Goal: Information Seeking & Learning: Learn about a topic

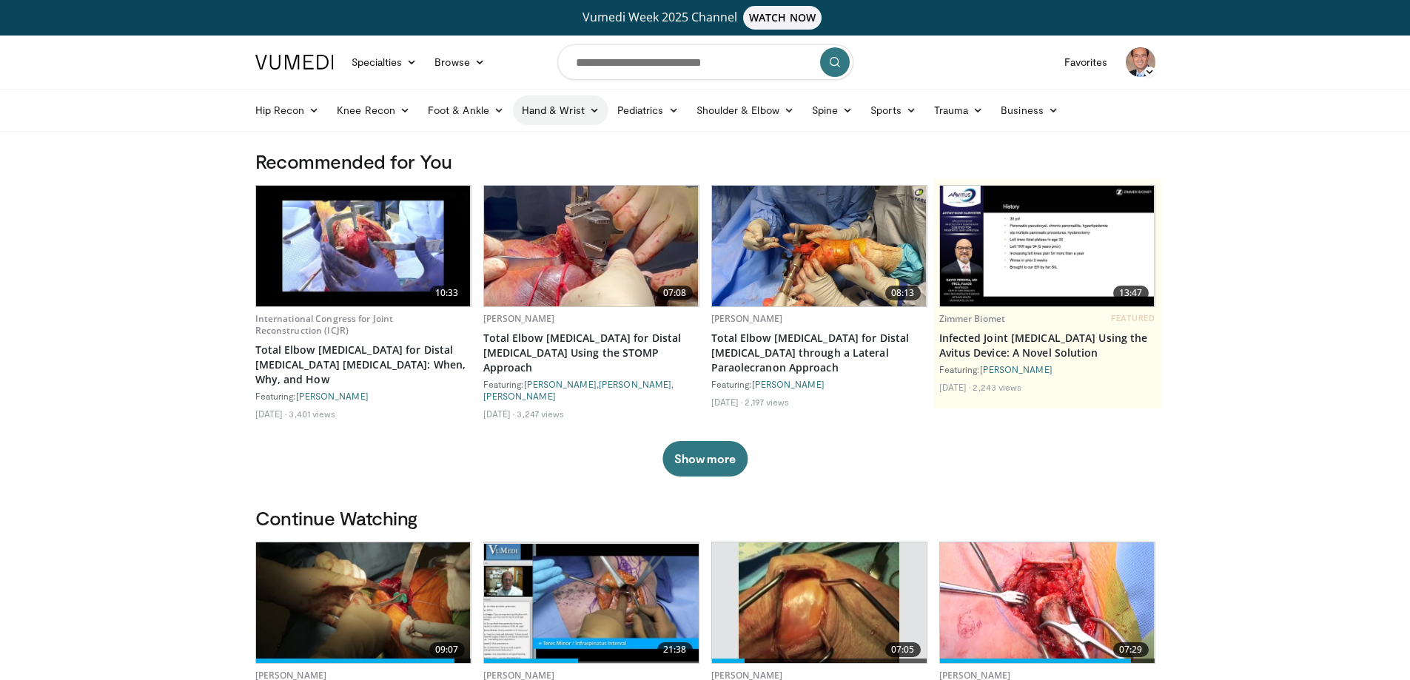
click at [589, 108] on icon at bounding box center [594, 110] width 10 height 10
click at [549, 142] on link "Hand" at bounding box center [601, 145] width 176 height 24
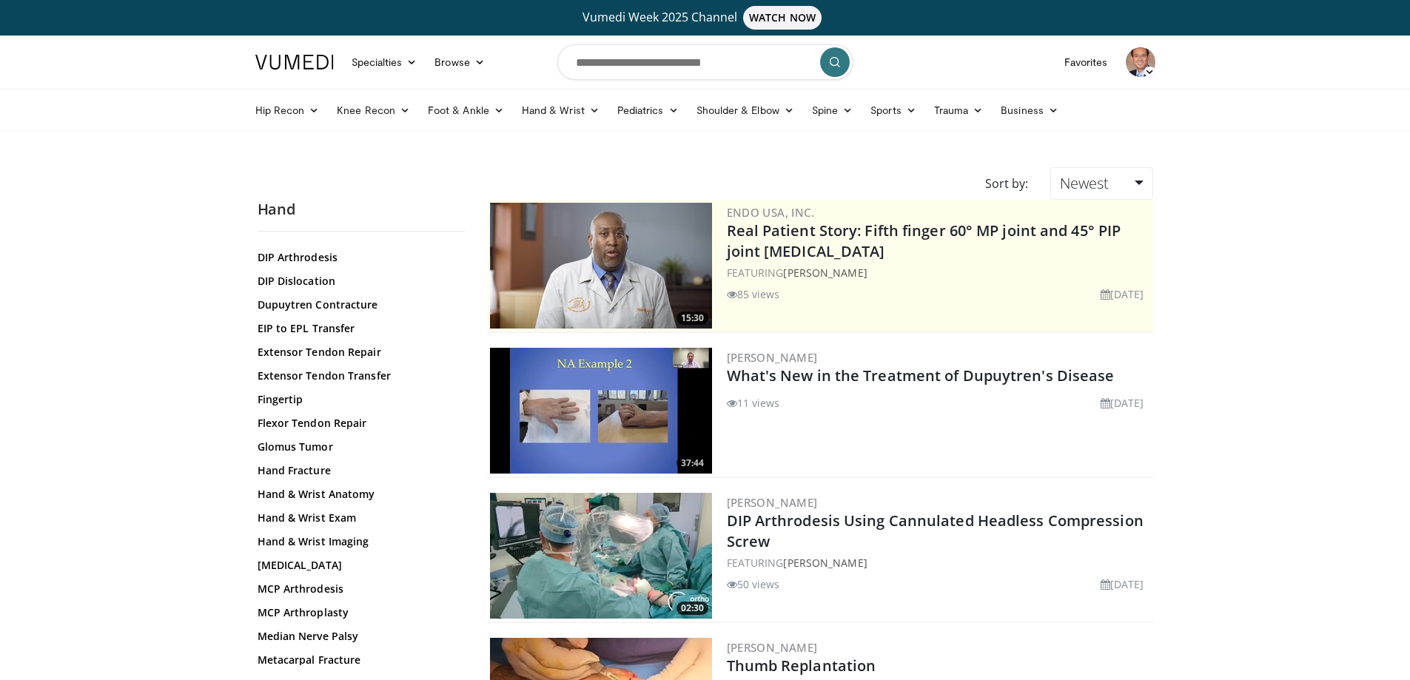
scroll to position [222, 0]
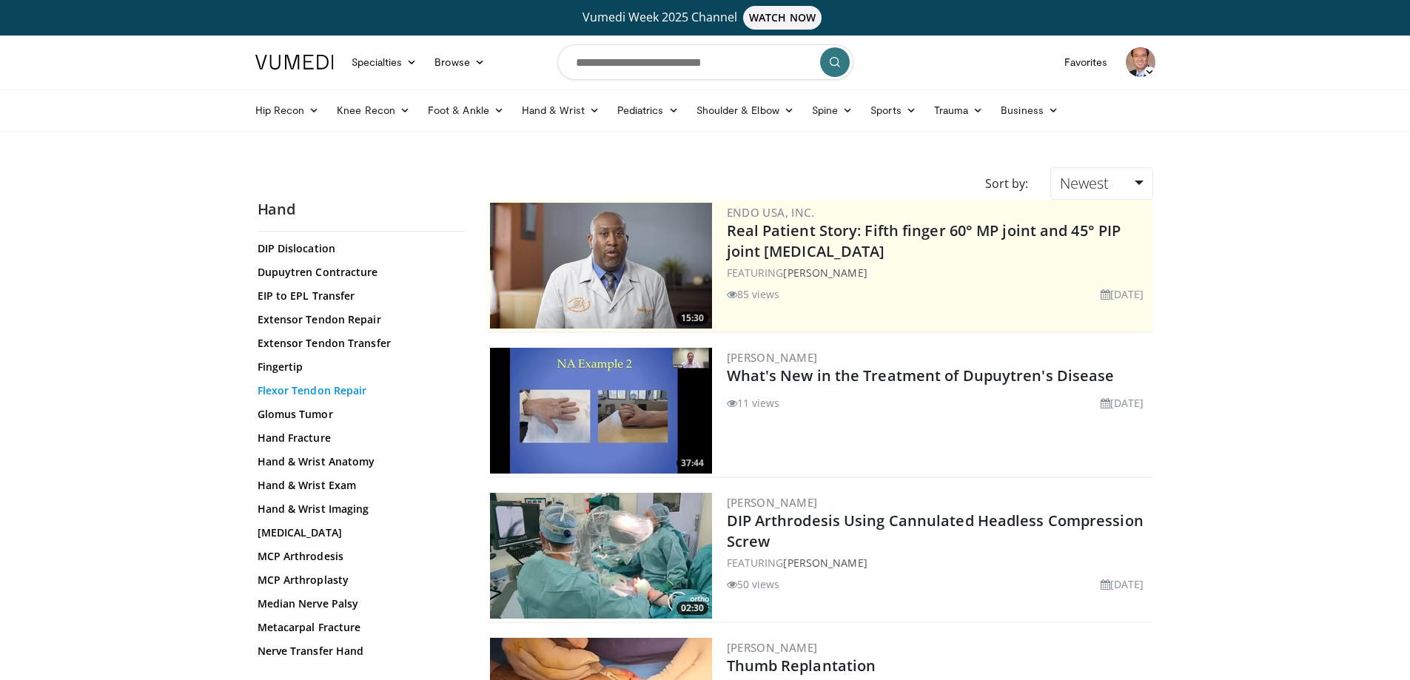
click at [360, 393] on link "Flexor Tendon Repair" at bounding box center [357, 390] width 200 height 15
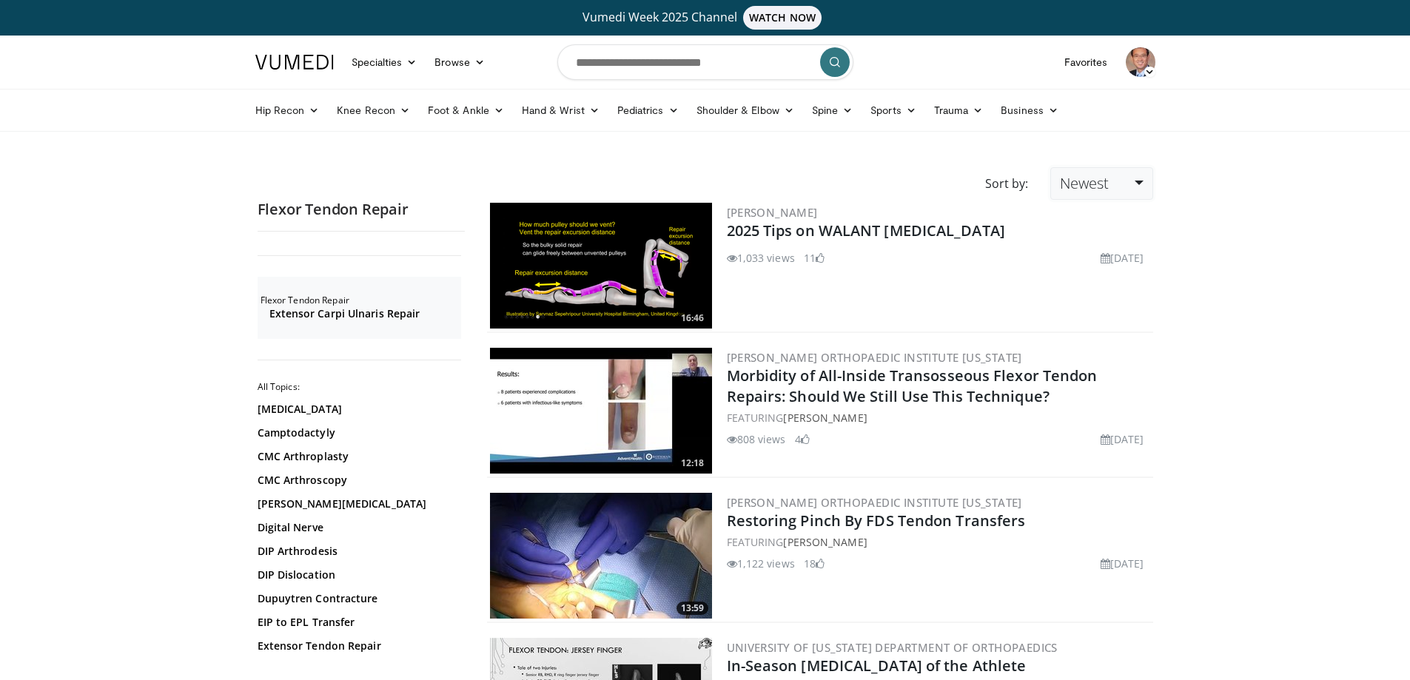
click at [1143, 186] on link "Newest" at bounding box center [1101, 183] width 102 height 33
click at [1123, 245] on link "Thumbs Up" at bounding box center [1109, 244] width 117 height 24
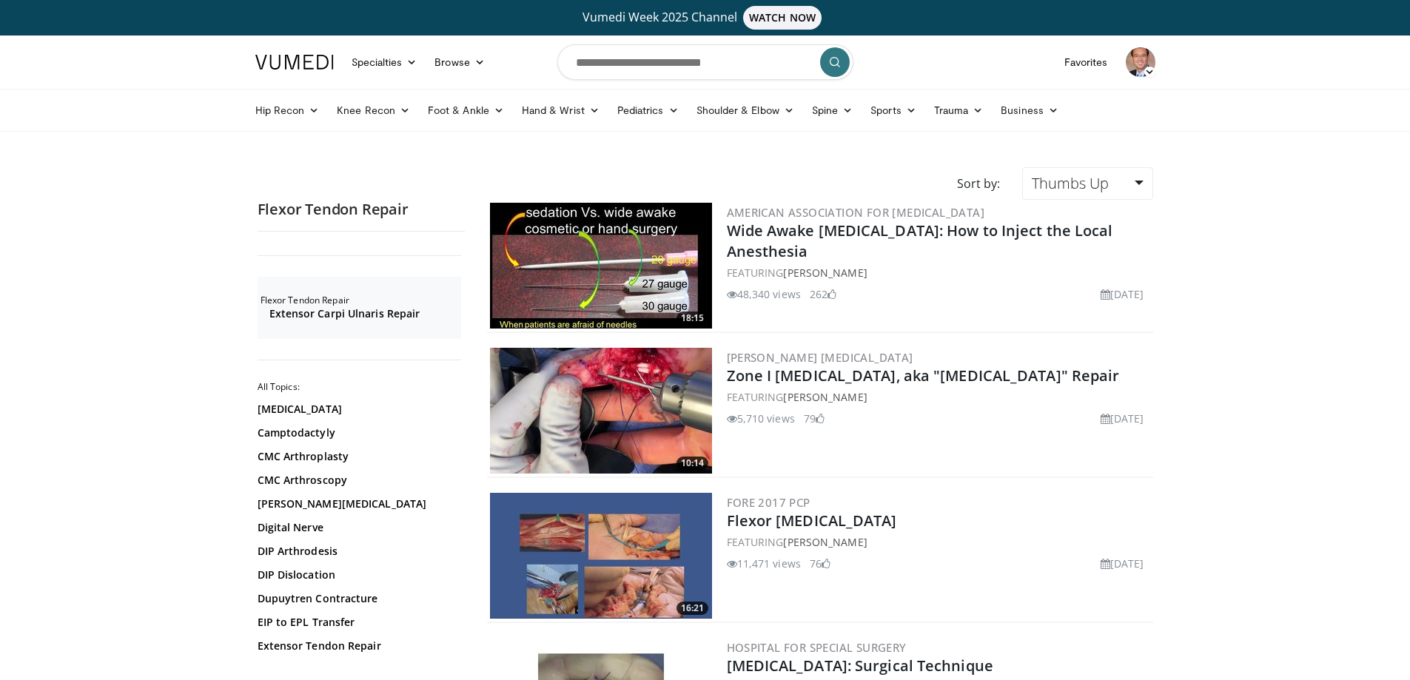
click at [655, 392] on img at bounding box center [601, 411] width 222 height 126
click at [886, 375] on link "Zone I Flexor Tendon Repair, aka "Jersey Finger" Repair" at bounding box center [923, 376] width 393 height 20
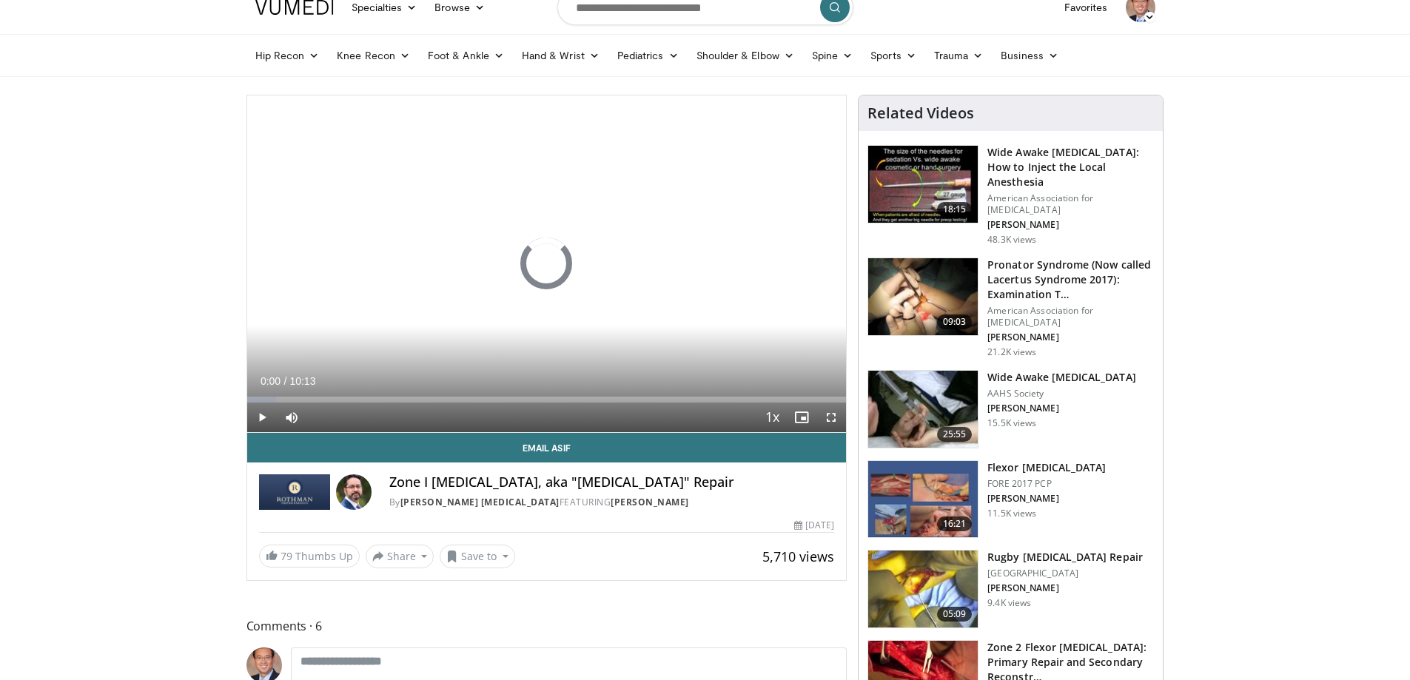
scroll to position [148, 0]
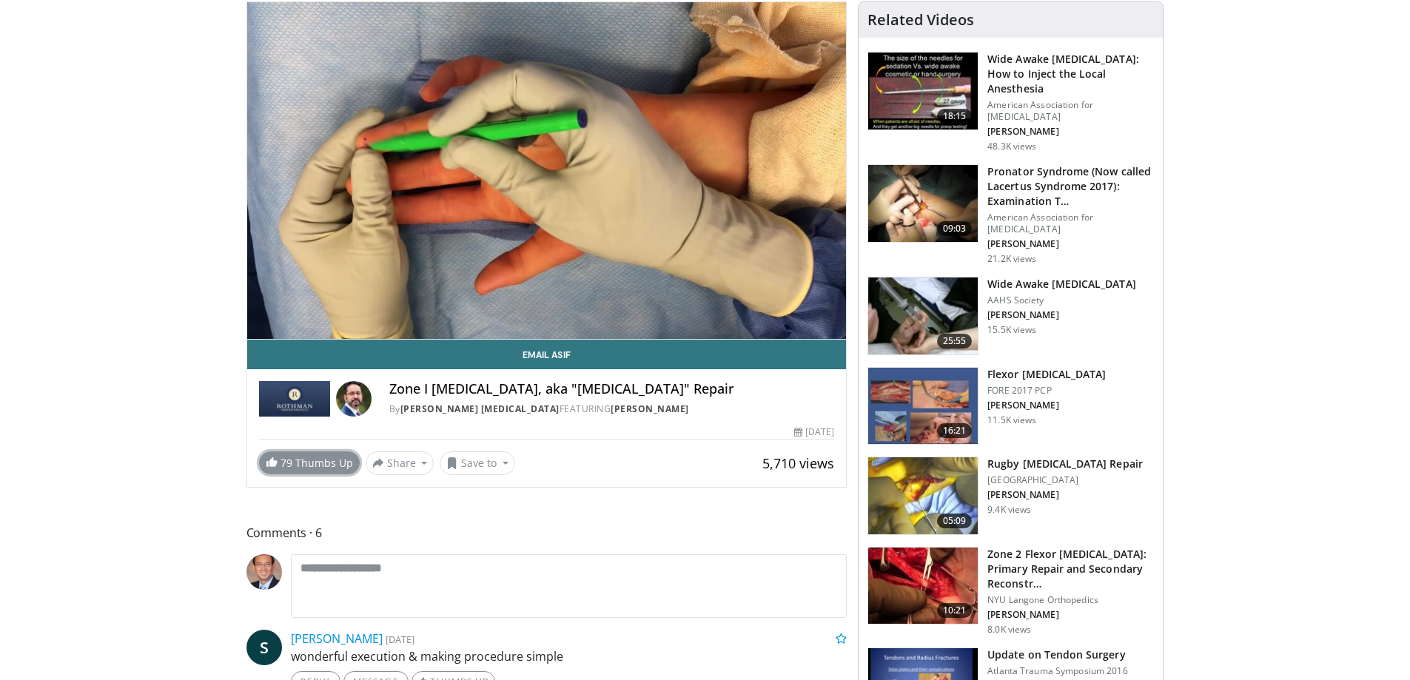
click at [331, 465] on link "79 Thumbs Up" at bounding box center [309, 462] width 101 height 23
click at [502, 462] on button "Save to" at bounding box center [477, 463] width 75 height 24
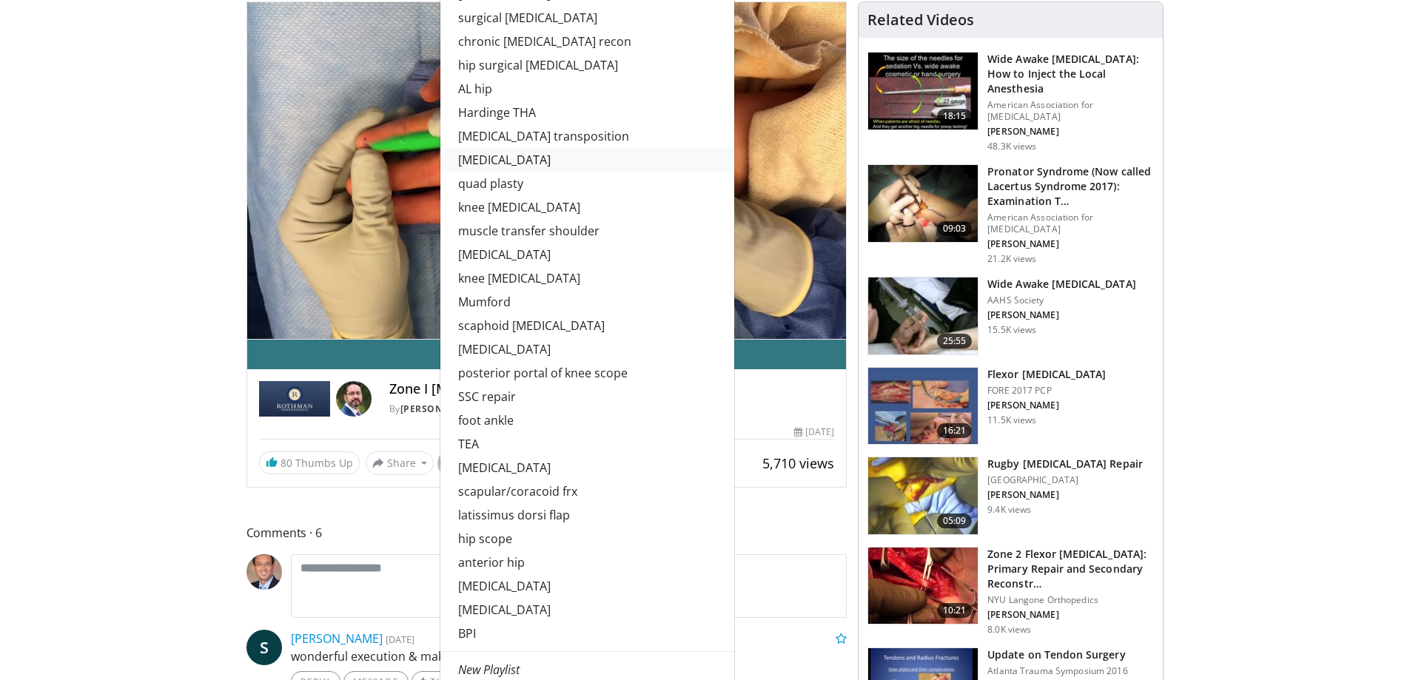
click at [542, 159] on link "[MEDICAL_DATA]" at bounding box center [587, 160] width 294 height 24
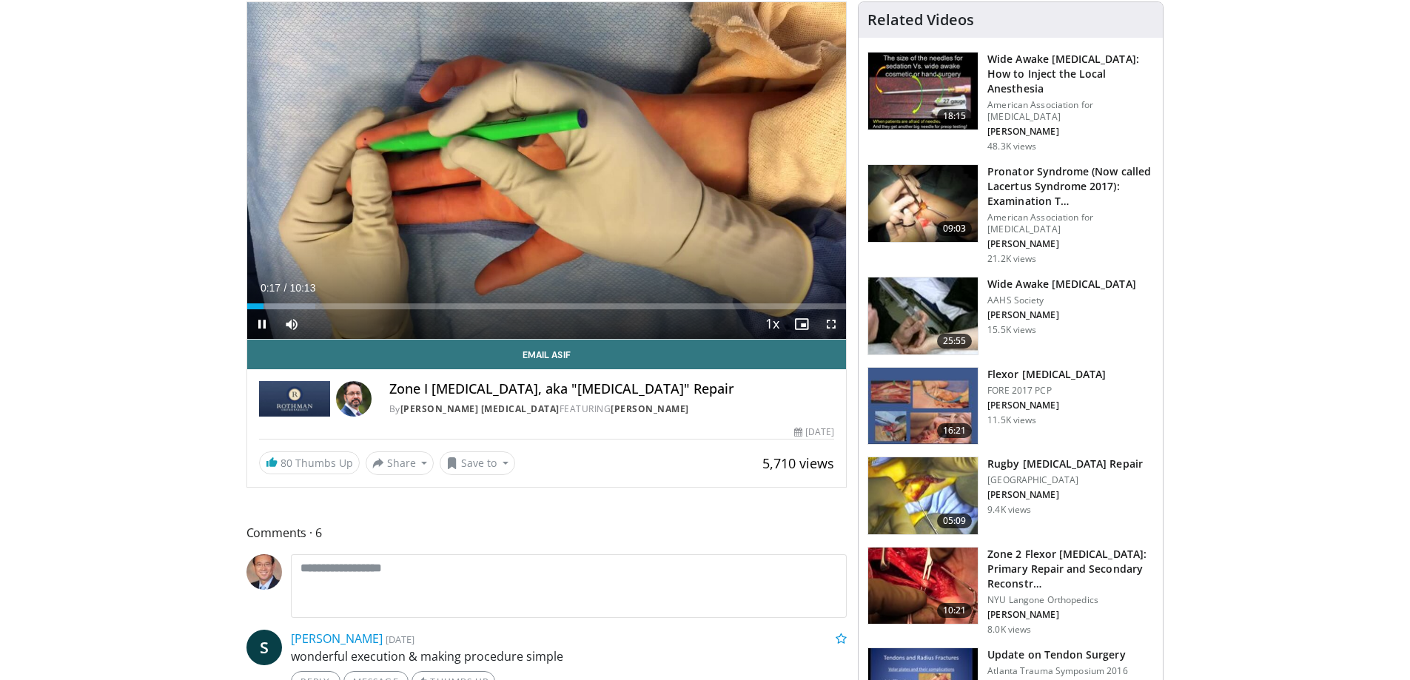
click at [832, 320] on span "Video Player" at bounding box center [831, 324] width 30 height 30
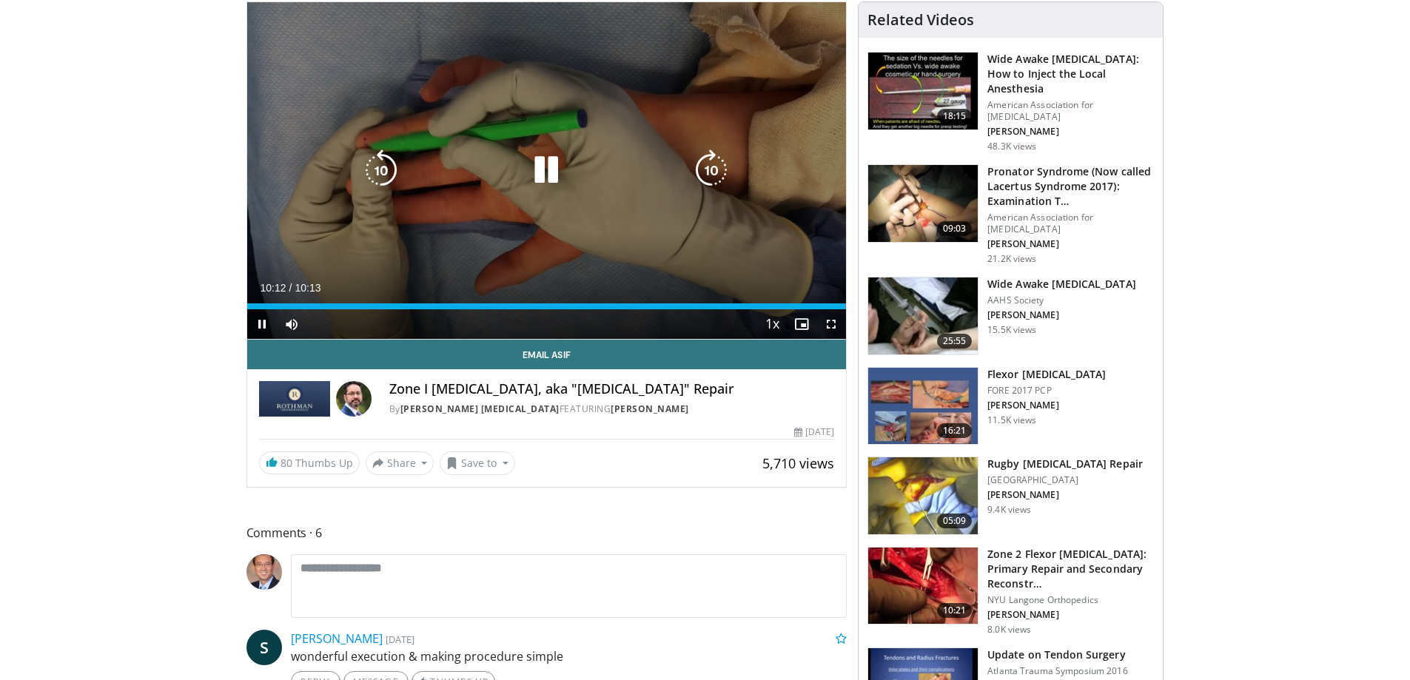
click at [551, 162] on icon "Video Player" at bounding box center [545, 169] width 41 height 41
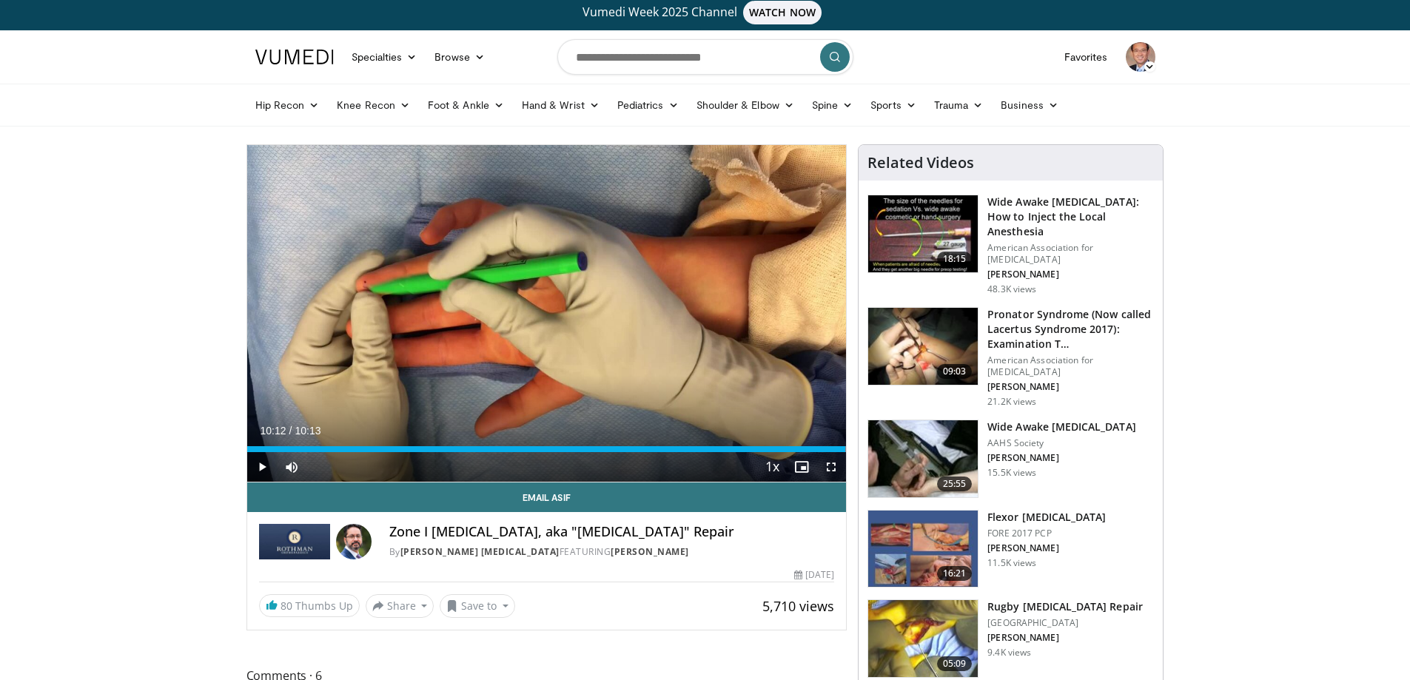
scroll to position [0, 0]
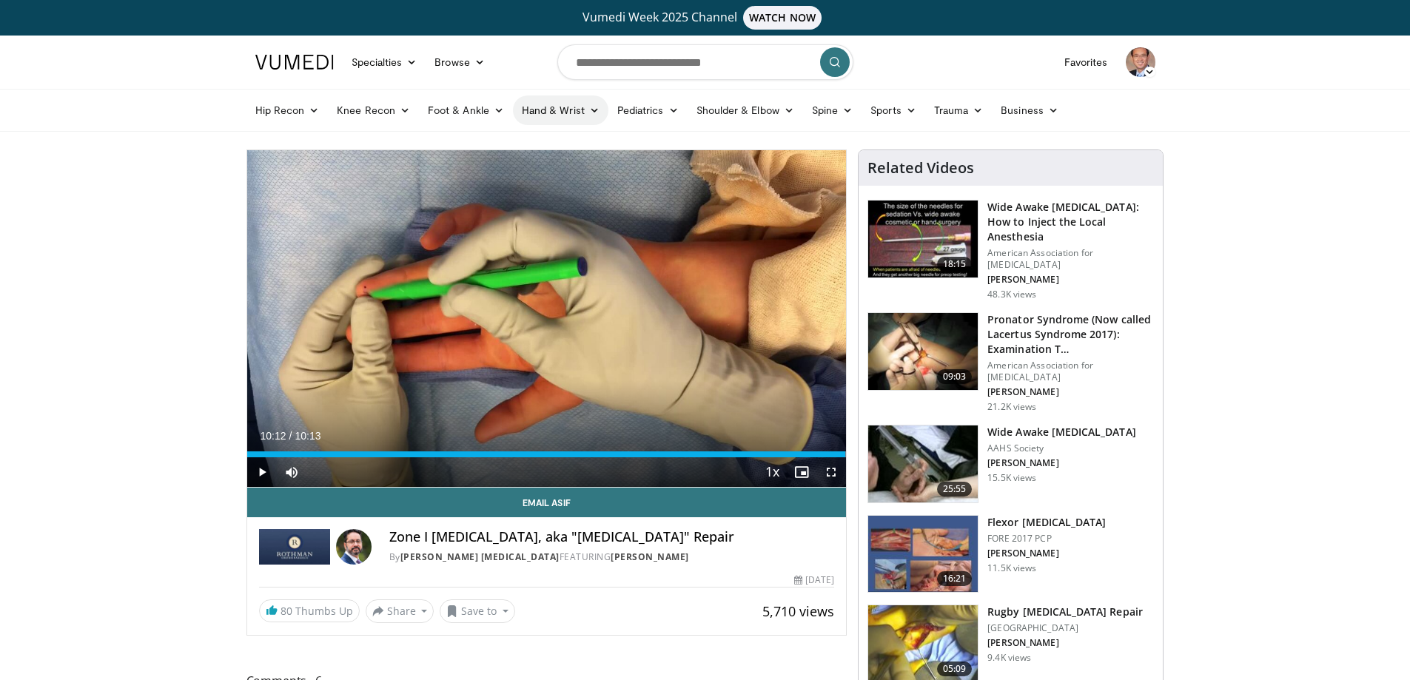
click at [589, 111] on icon at bounding box center [594, 110] width 10 height 10
click at [539, 144] on link "Hand" at bounding box center [601, 145] width 176 height 24
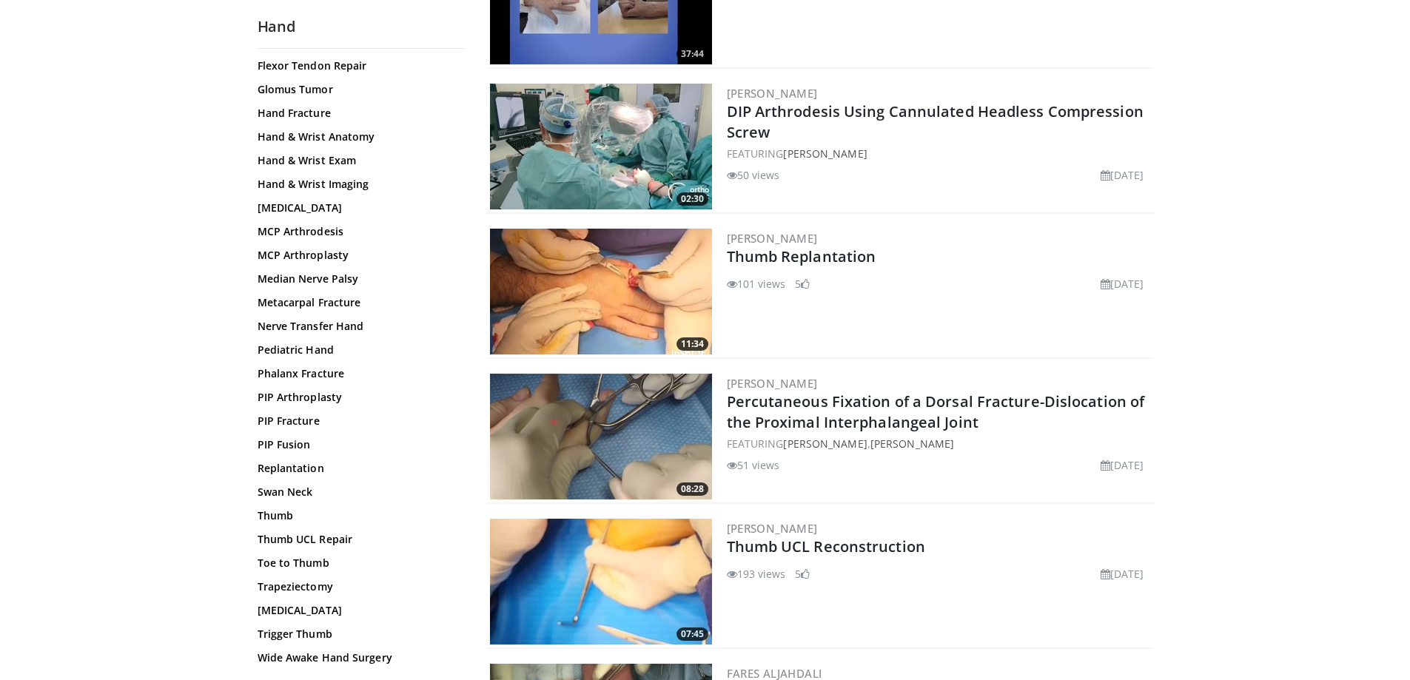
scroll to position [444, 0]
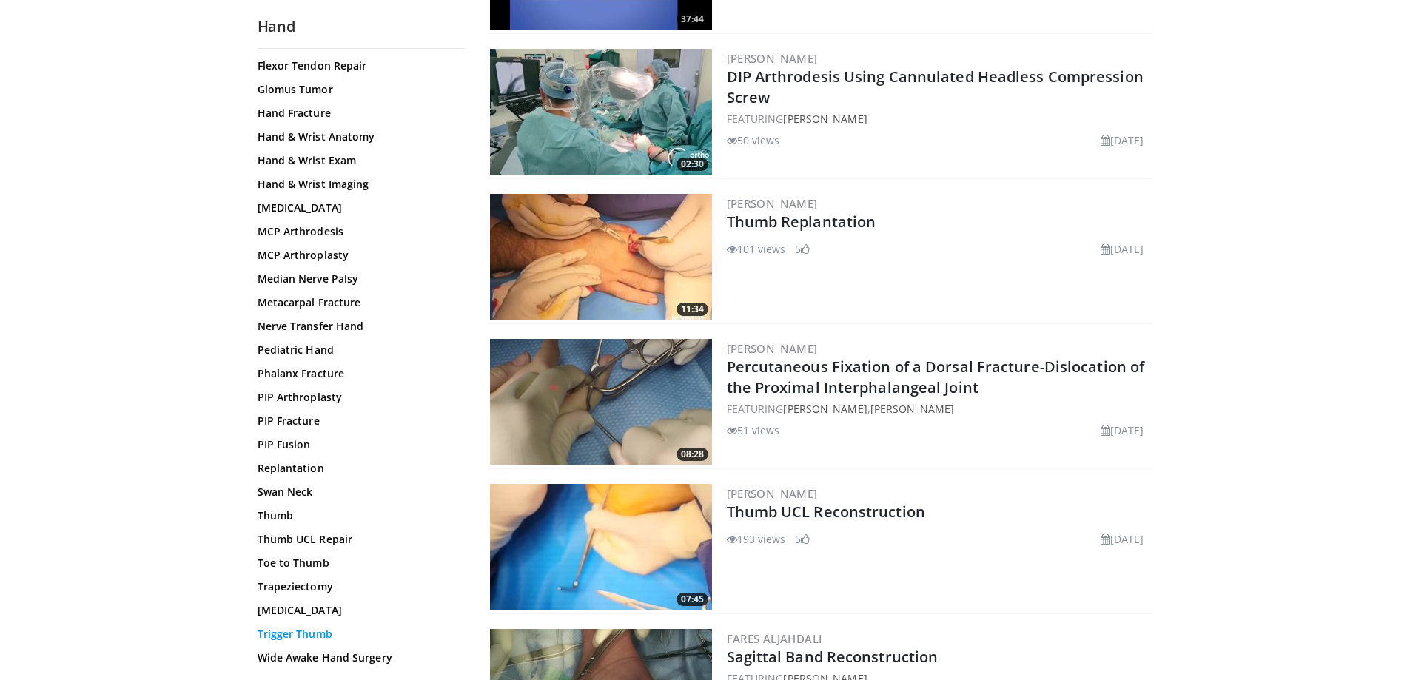
click at [321, 633] on link "Trigger Thumb" at bounding box center [357, 634] width 200 height 15
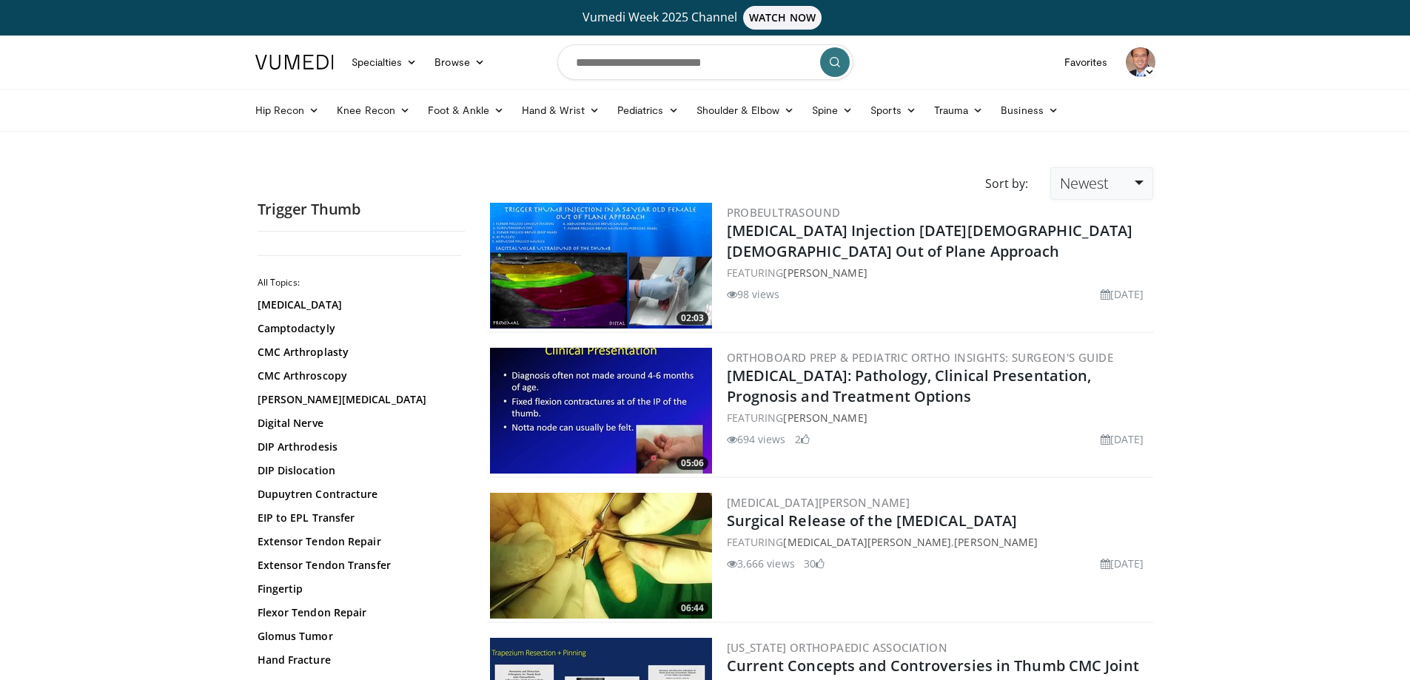
click at [1145, 178] on link "Newest" at bounding box center [1101, 183] width 102 height 33
click at [1105, 248] on link "Thumbs Up" at bounding box center [1109, 244] width 117 height 24
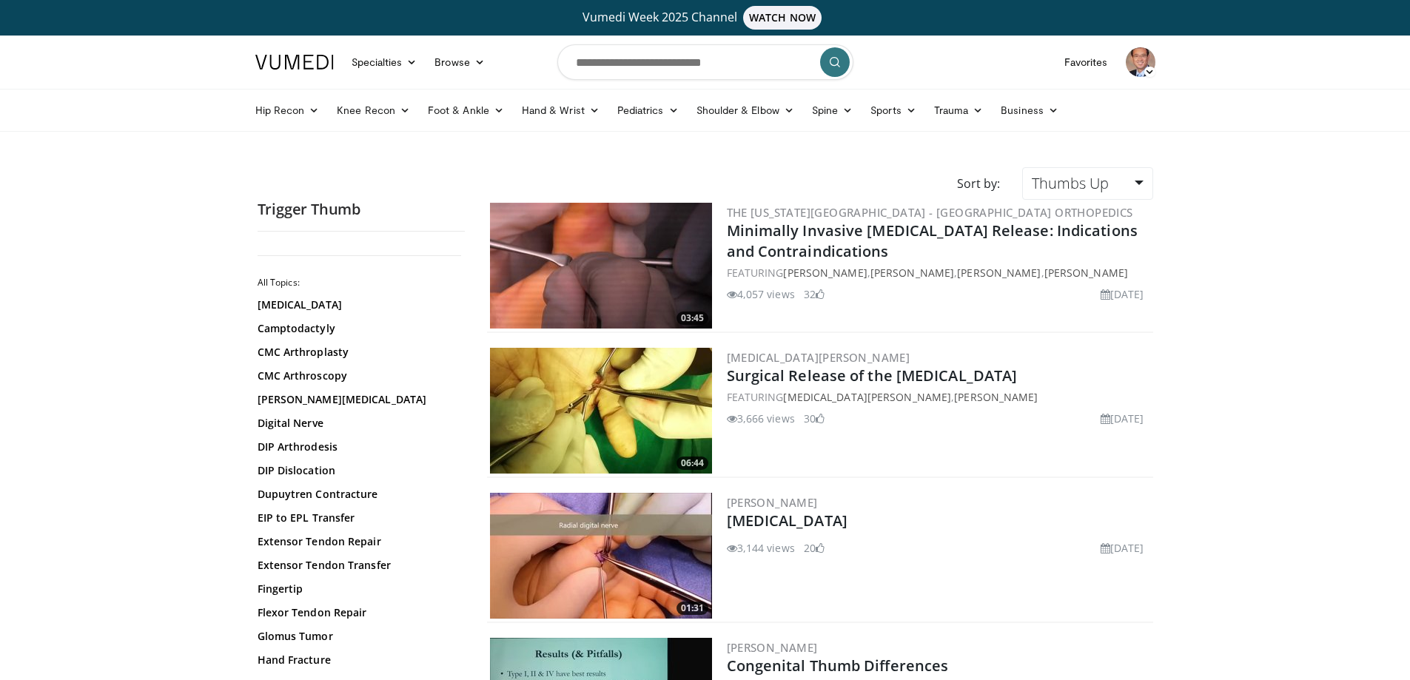
click at [625, 393] on img at bounding box center [601, 411] width 222 height 126
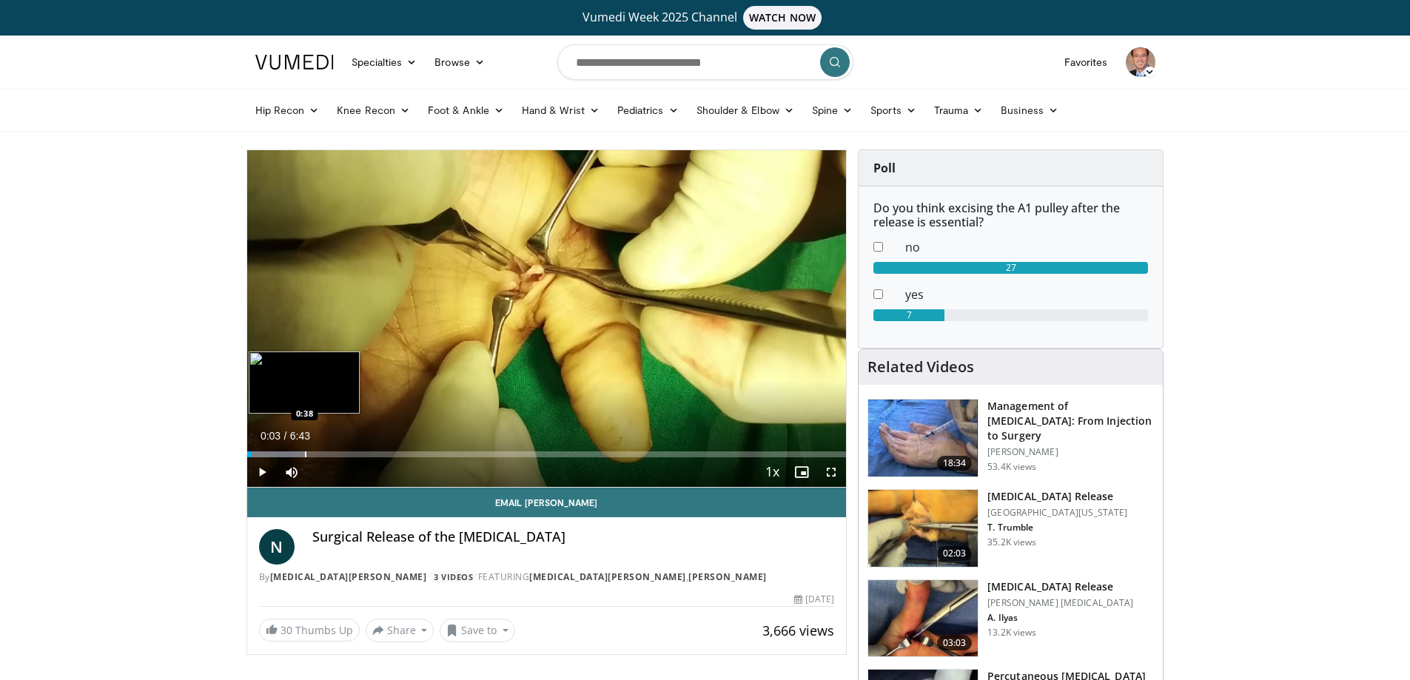
click at [305, 454] on div "Progress Bar" at bounding box center [305, 454] width 1 height 6
click at [337, 454] on div "Progress Bar" at bounding box center [337, 454] width 1 height 6
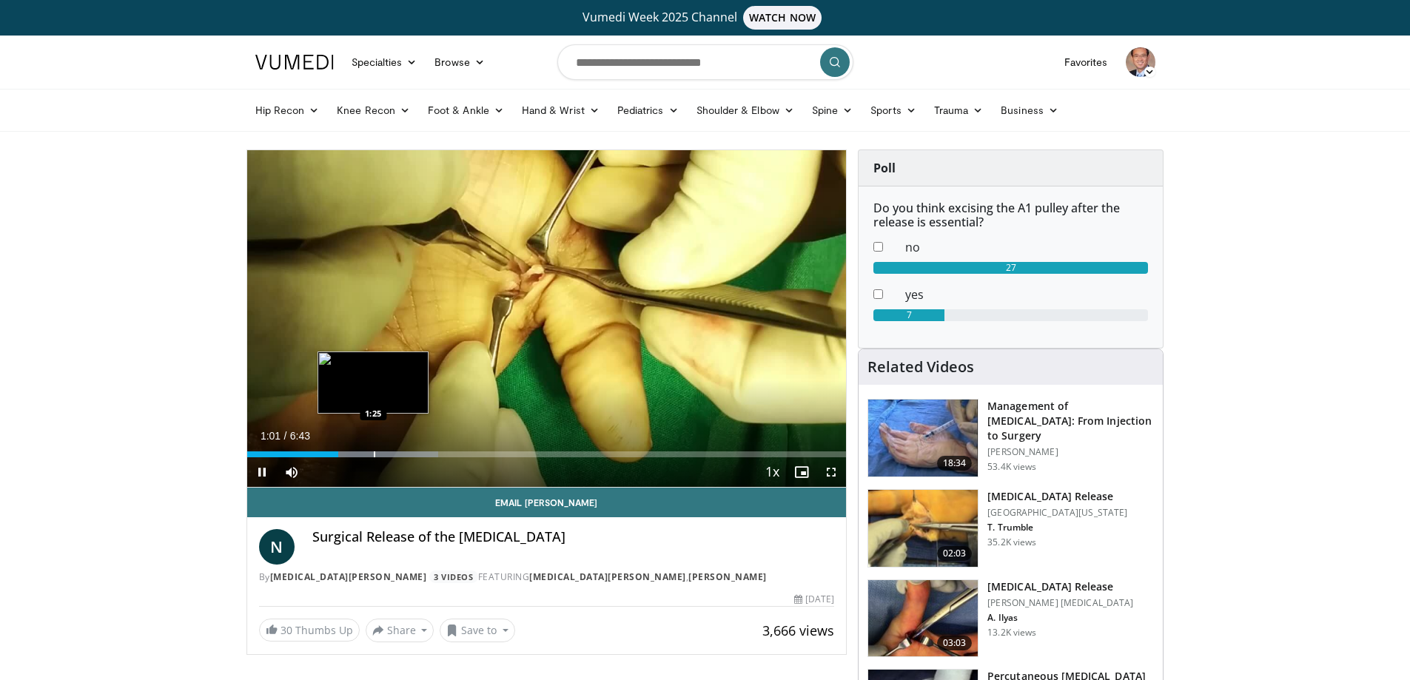
click at [374, 454] on div "Progress Bar" at bounding box center [374, 454] width 1 height 6
click at [407, 457] on div "Progress Bar" at bounding box center [407, 454] width 1 height 6
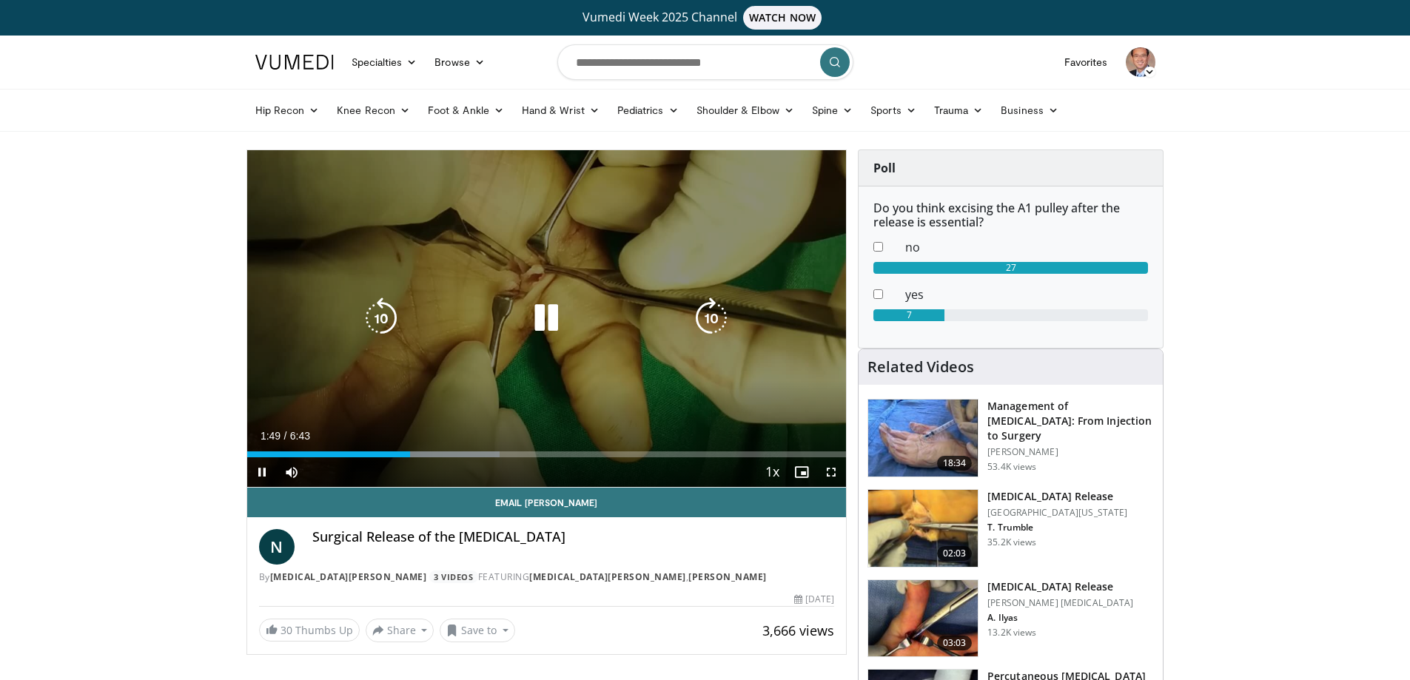
click at [0, 0] on div "Progress Bar" at bounding box center [0, 0] width 0 height 0
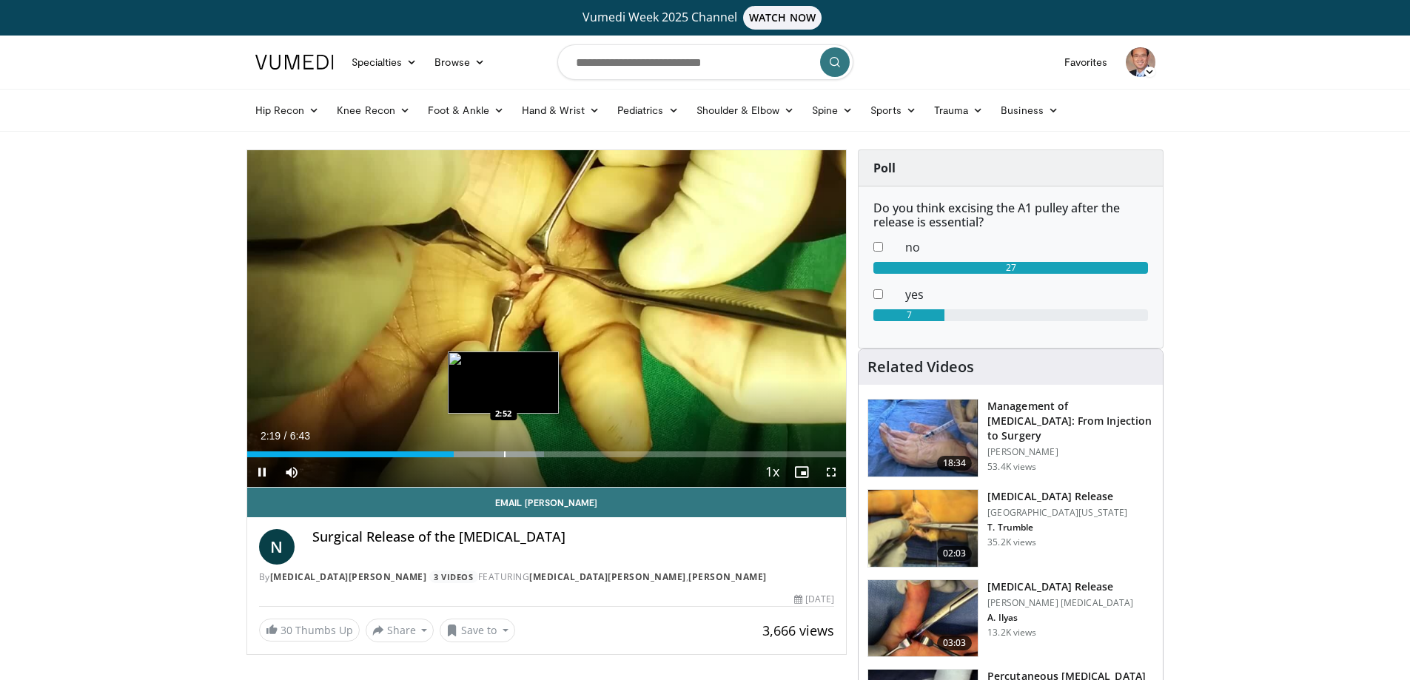
click at [502, 450] on div "Loaded : 49.59% 2:19 2:52" at bounding box center [546, 450] width 599 height 14
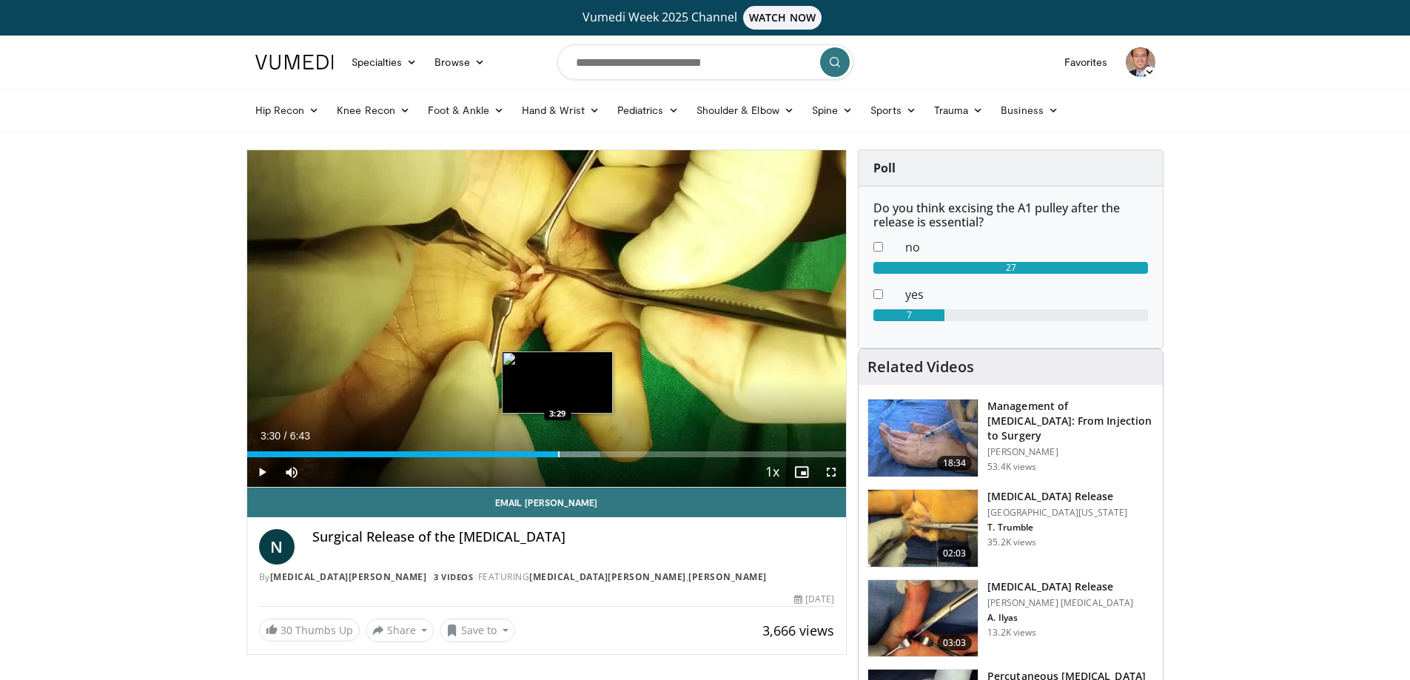
click at [559, 454] on div "Progress Bar" at bounding box center [558, 454] width 1 height 6
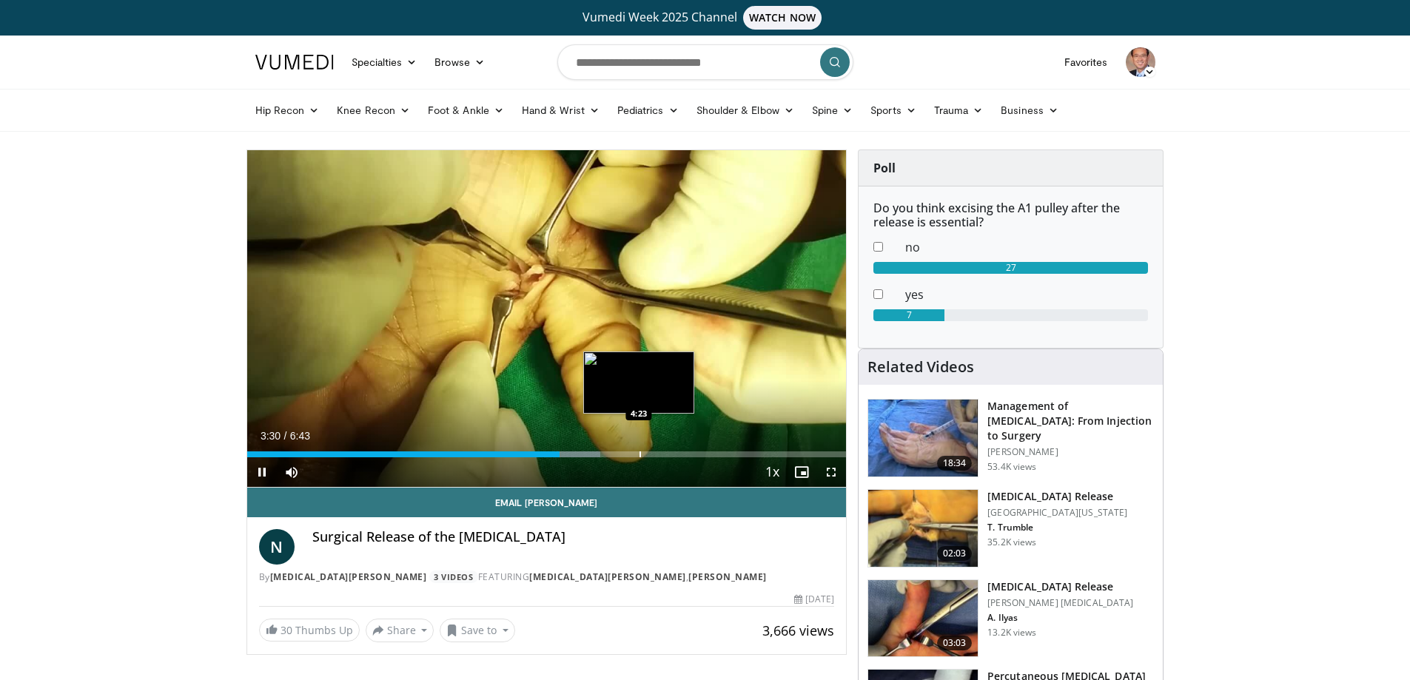
click at [639, 456] on div "Progress Bar" at bounding box center [639, 454] width 1 height 6
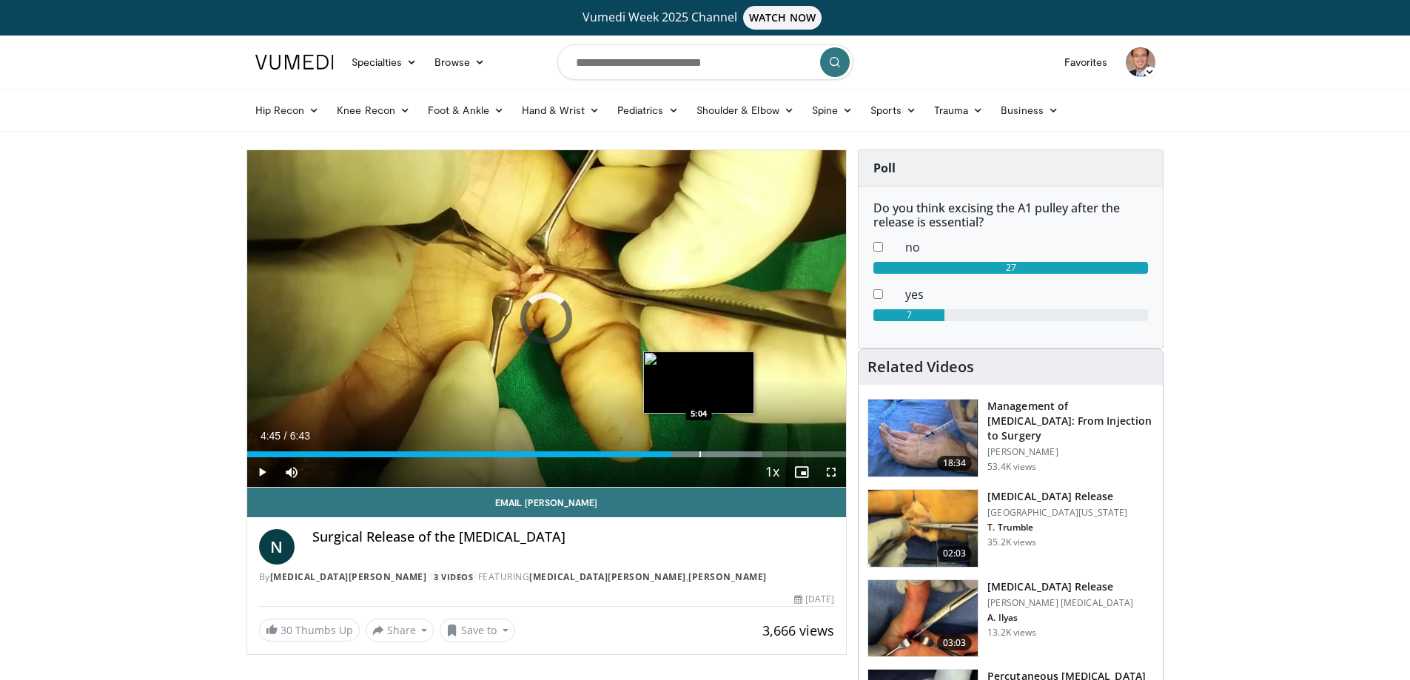
click at [699, 452] on div "Progress Bar" at bounding box center [699, 454] width 1 height 6
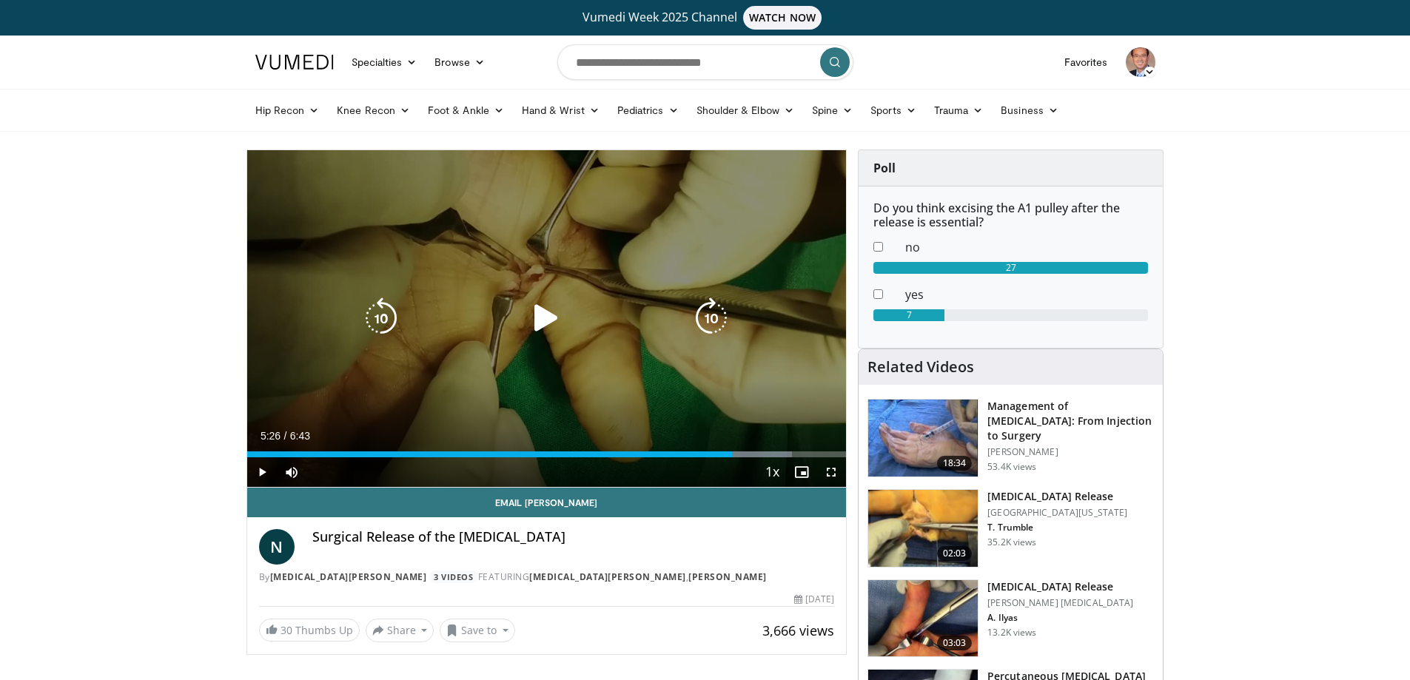
click at [733, 451] on div "Progress Bar" at bounding box center [724, 454] width 137 height 6
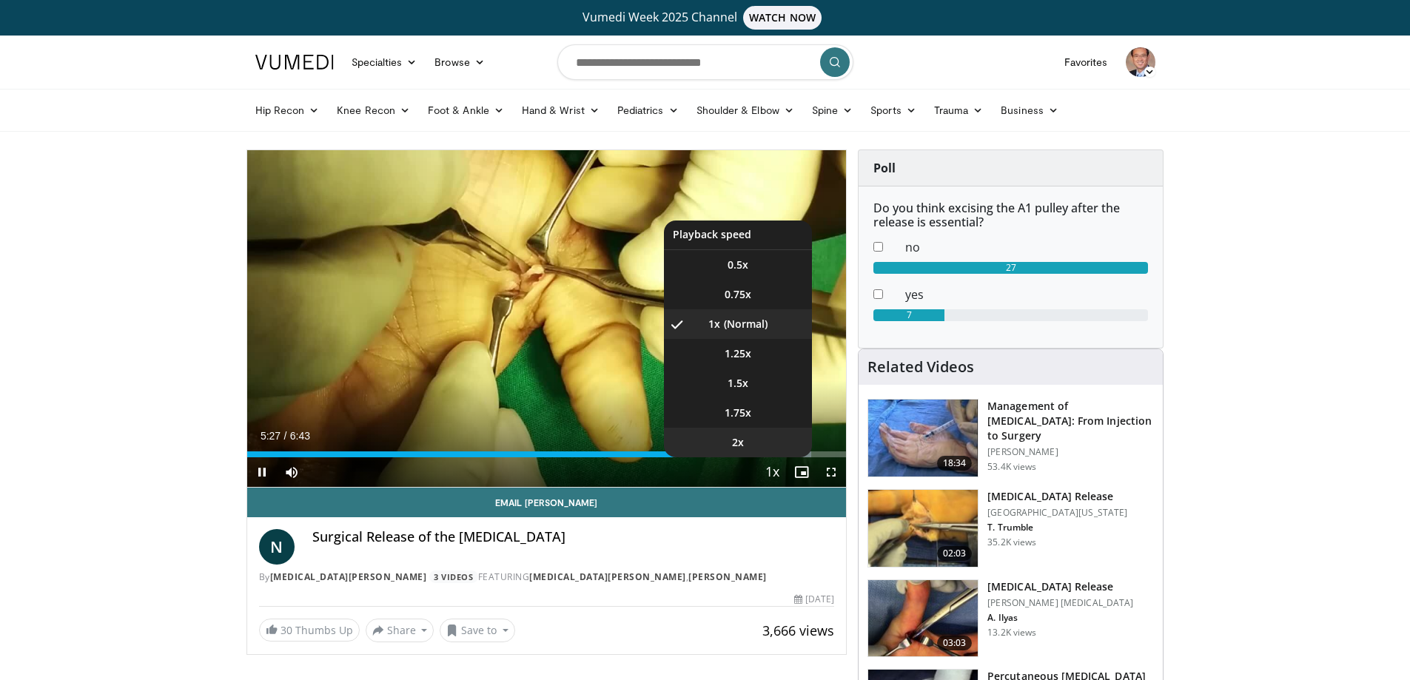
click at [770, 457] on li "2x" at bounding box center [738, 443] width 148 height 30
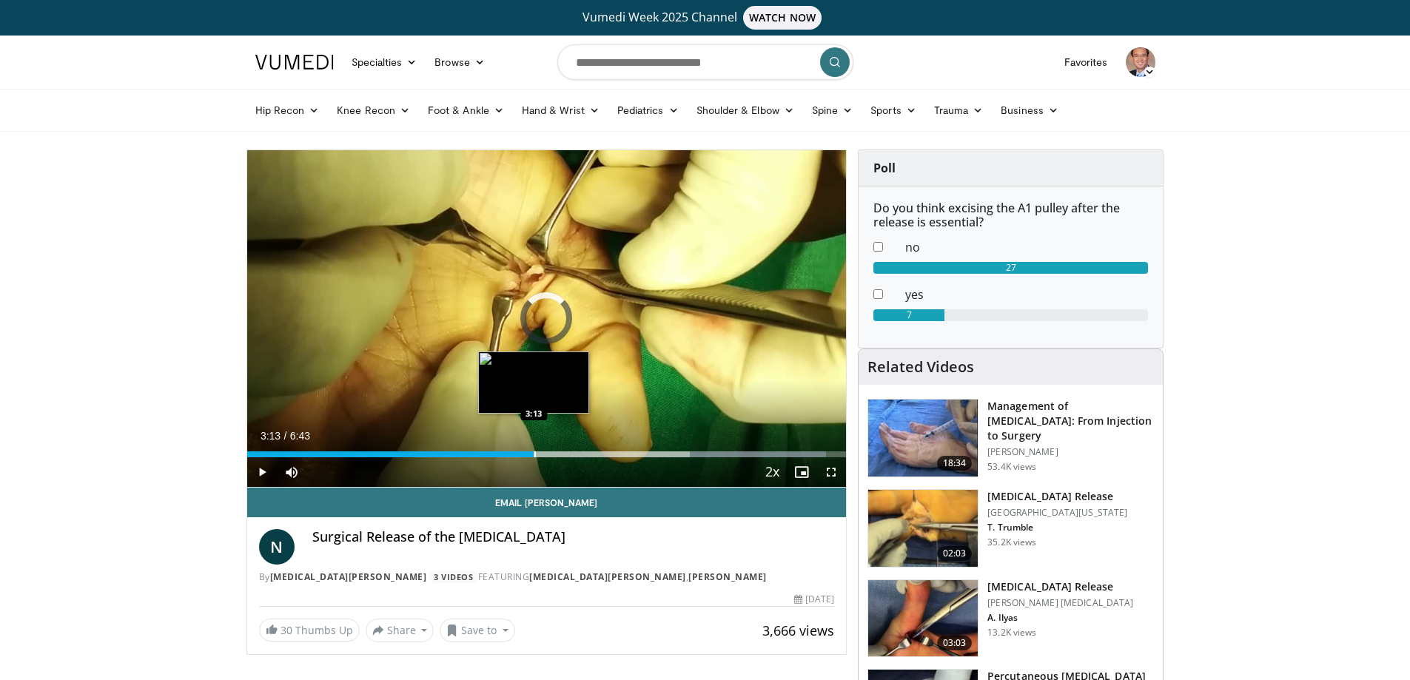
click at [533, 450] on div "Loaded : 96.70% 5:30 3:13" at bounding box center [546, 450] width 599 height 14
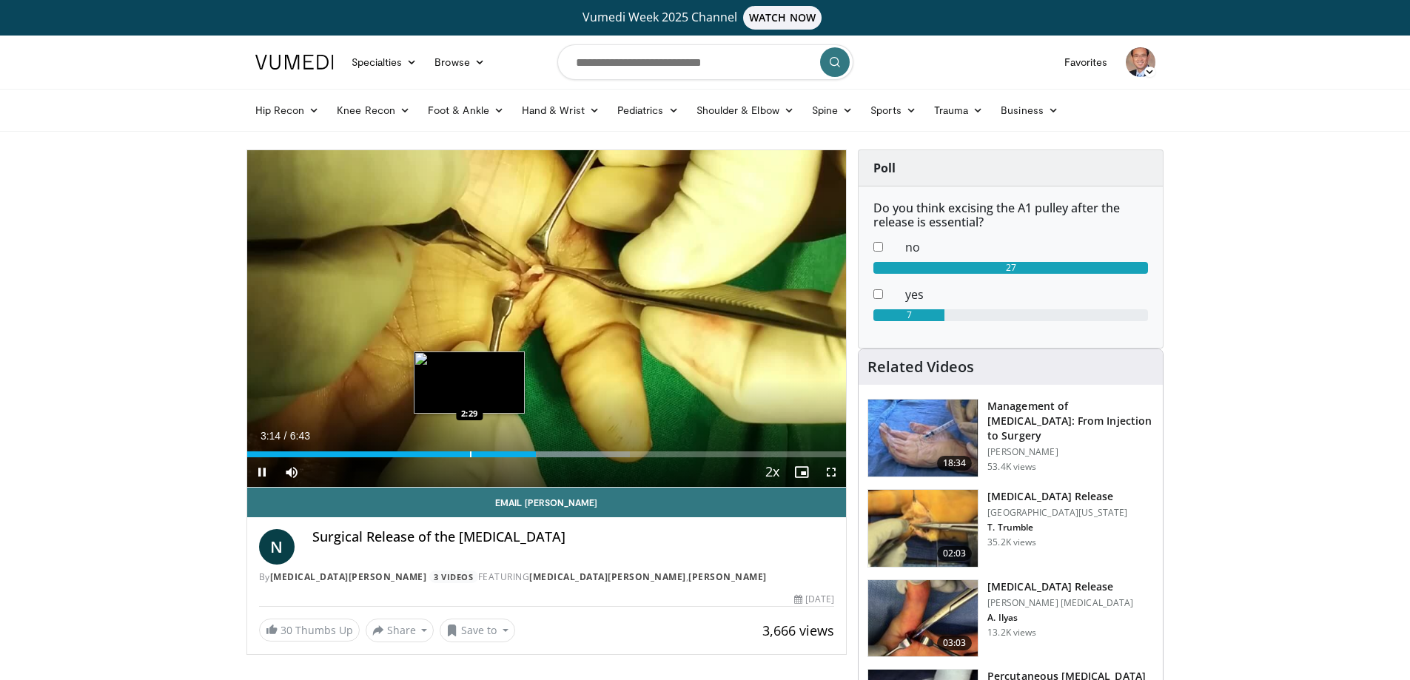
click at [469, 448] on div "Loaded : 63.93% 3:14 2:29" at bounding box center [546, 450] width 599 height 14
click at [445, 457] on div "2:30" at bounding box center [359, 454] width 224 height 6
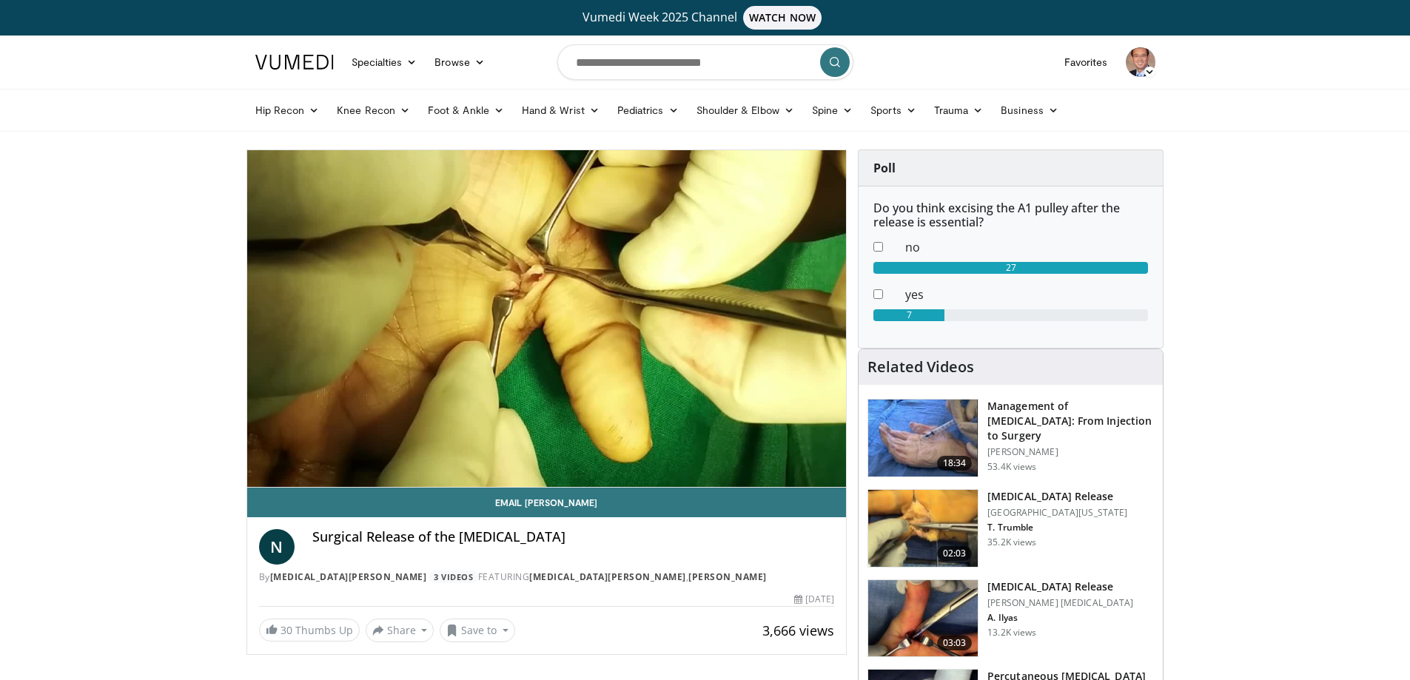
click at [1148, 73] on icon at bounding box center [1149, 72] width 10 height 10
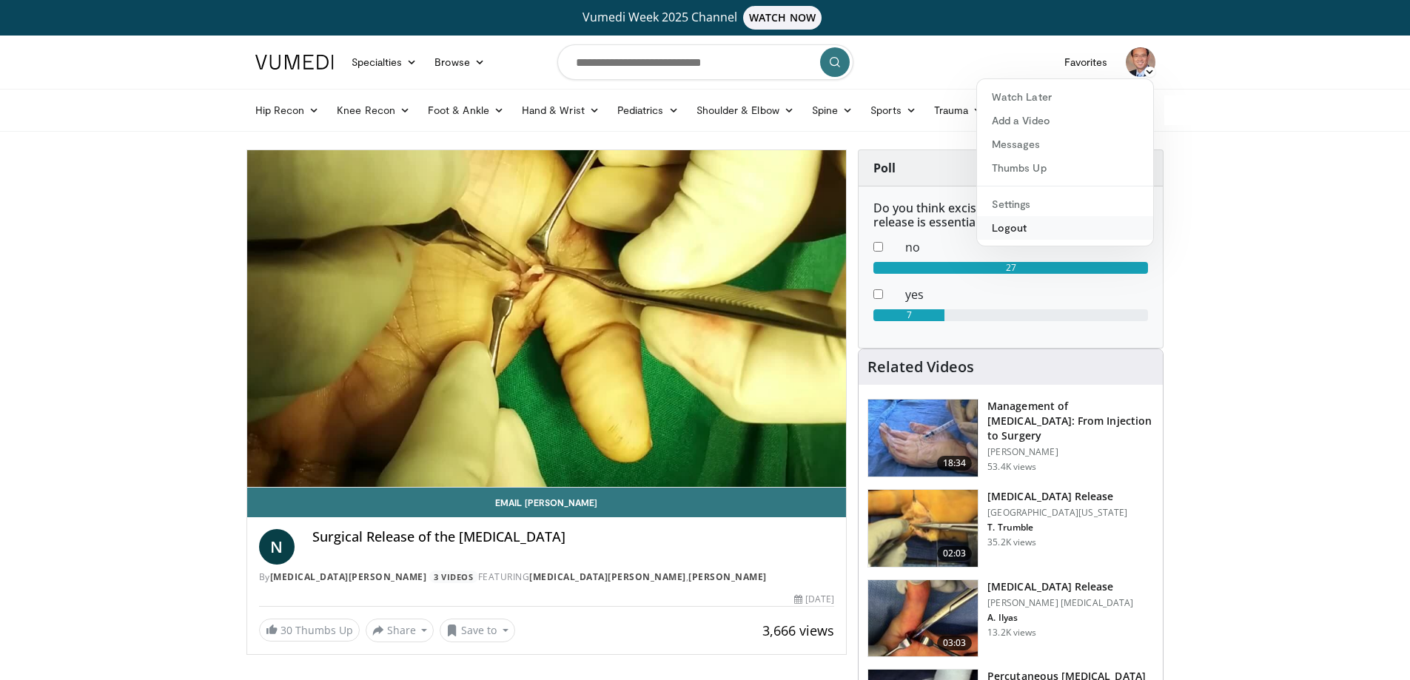
click at [1007, 227] on link "Logout" at bounding box center [1065, 228] width 176 height 24
